Goal: Transaction & Acquisition: Download file/media

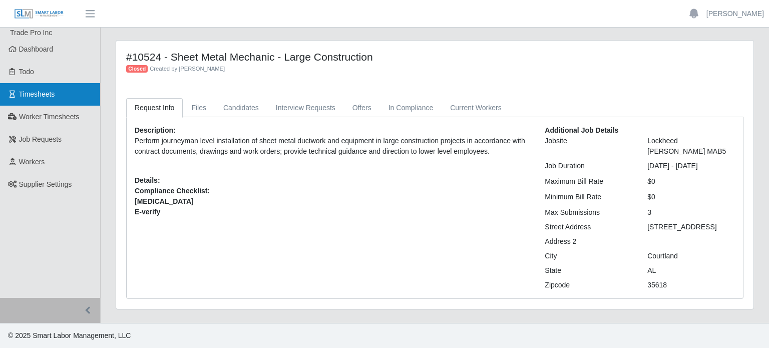
click at [37, 93] on span "Timesheets" at bounding box center [37, 94] width 36 height 8
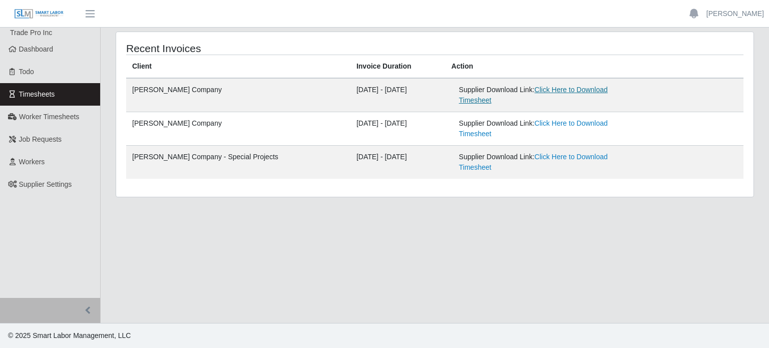
click at [573, 87] on link "Click Here to Download Timesheet" at bounding box center [533, 95] width 149 height 19
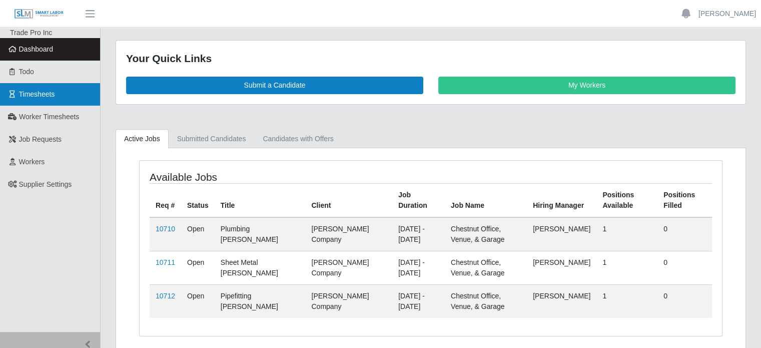
click at [33, 98] on span "Timesheets" at bounding box center [37, 94] width 36 height 8
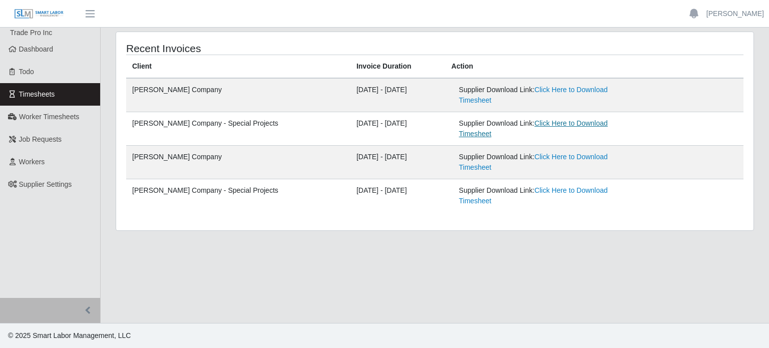
click at [564, 119] on link "Click Here to Download Timesheet" at bounding box center [533, 128] width 149 height 19
